Goal: Information Seeking & Learning: Learn about a topic

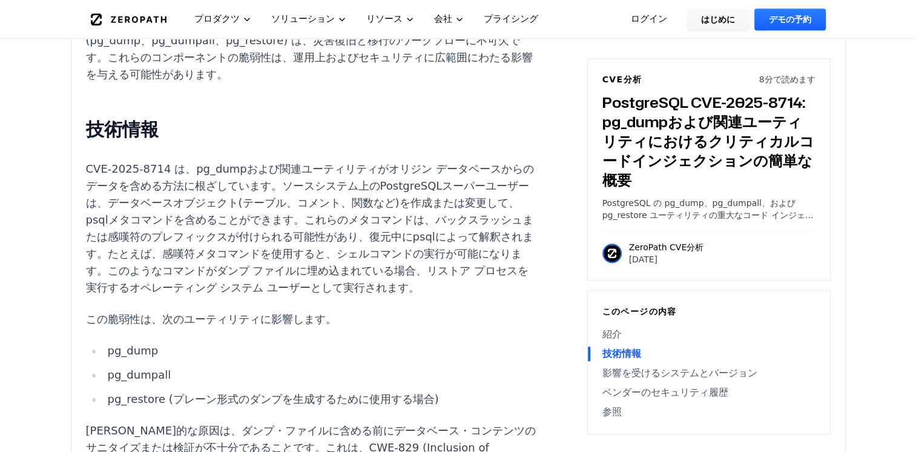
scroll to position [1057, 0]
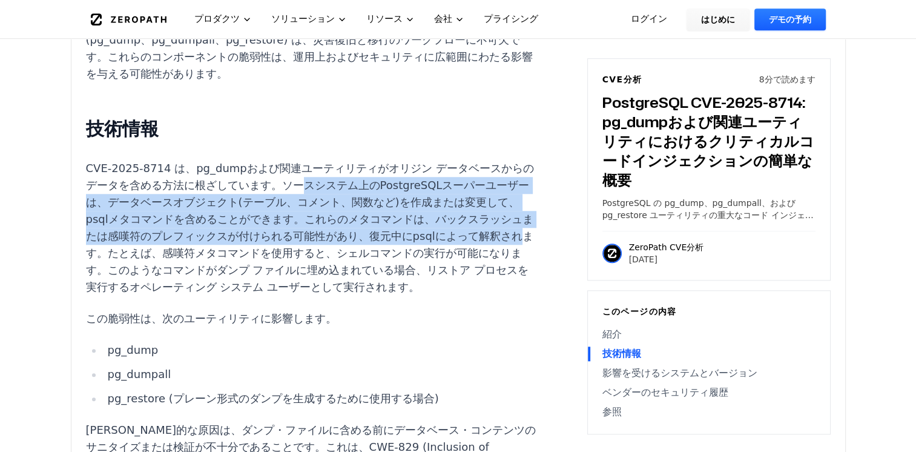
drag, startPoint x: 247, startPoint y: 139, endPoint x: 335, endPoint y: 194, distance: 104.2
click at [335, 194] on p "CVE-2025-8714 は、pg_dumpおよび関連ユーティリティがオリジン データベースからのデータを含める方法に根ざしています。ソースシステム上のPo…" at bounding box center [311, 228] width 450 height 136
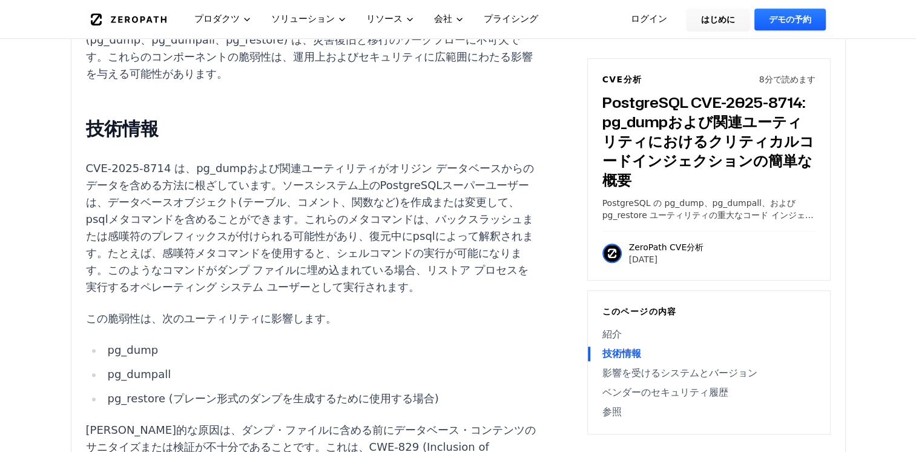
click at [383, 199] on p "CVE-2025-8714 は、pg_dumpおよび関連ユーティリティがオリジン データベースからのデータを含める方法に根ざしています。ソースシステム上のPo…" at bounding box center [311, 228] width 450 height 136
drag, startPoint x: 404, startPoint y: 186, endPoint x: 103, endPoint y: 200, distance: 301.2
click at [103, 200] on p "CVE-2025-8714 は、pg_dumpおよび関連ユーティリティがオリジン データベースからのデータを含める方法に根ざしています。ソースシステム上のPo…" at bounding box center [311, 228] width 450 height 136
copy p "感嘆符メタコマンド"
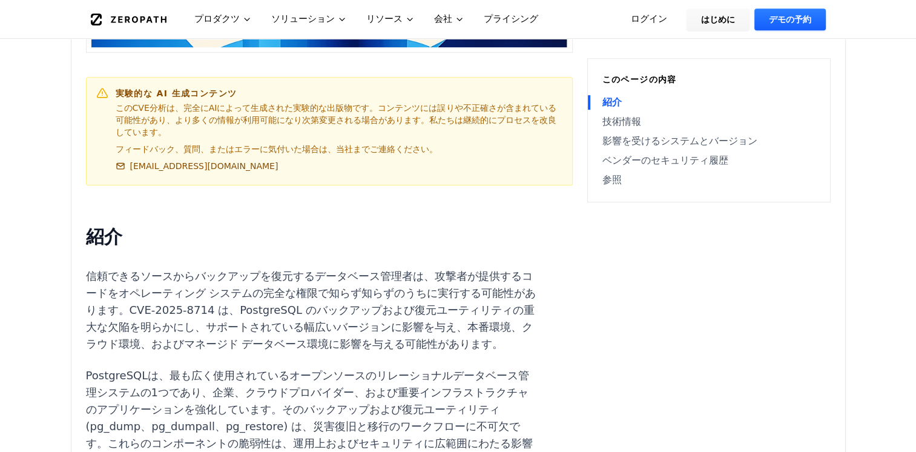
scroll to position [671, 0]
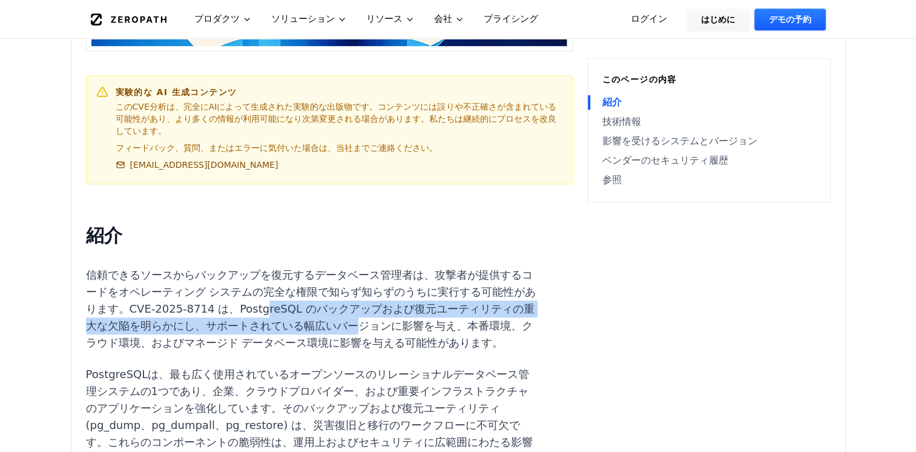
drag, startPoint x: 225, startPoint y: 279, endPoint x: 275, endPoint y: 297, distance: 53.4
click at [275, 297] on p "信頼できるソースからバックアップを復元するデータベース管理者は、攻撃者が提供するコードをオペレーティング システムの完全な権限で知らず知らずのうちに実行する可…" at bounding box center [311, 308] width 450 height 85
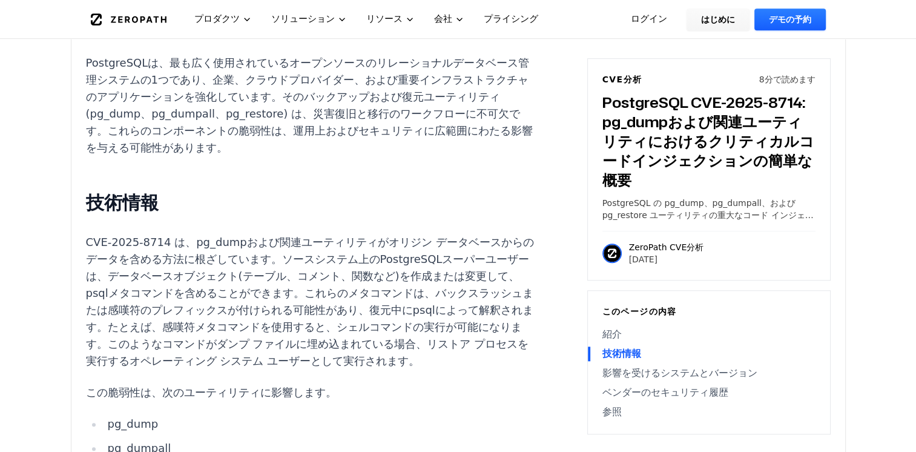
scroll to position [971, 0]
